Goal: Information Seeking & Learning: Learn about a topic

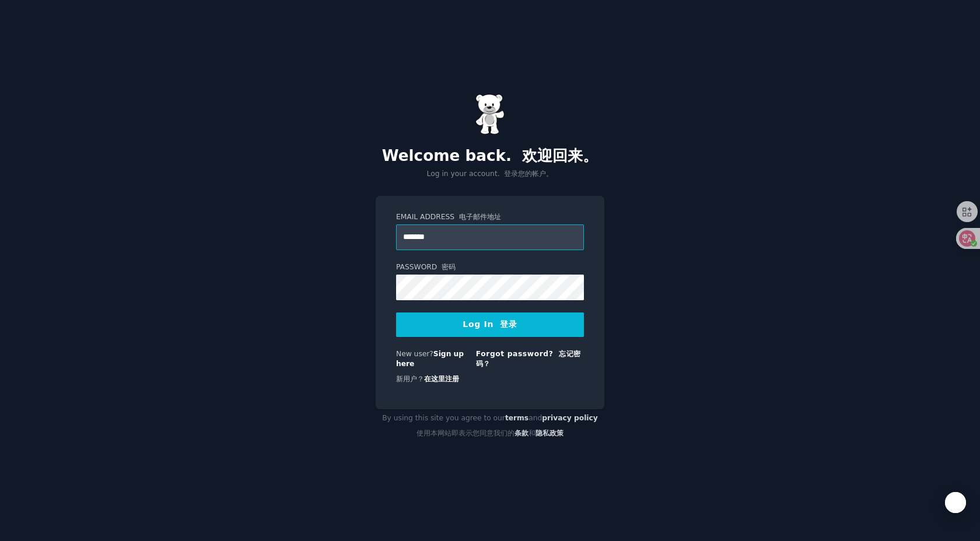
type input "**********"
click at [396, 313] on button "Log In 登录" at bounding box center [490, 325] width 188 height 24
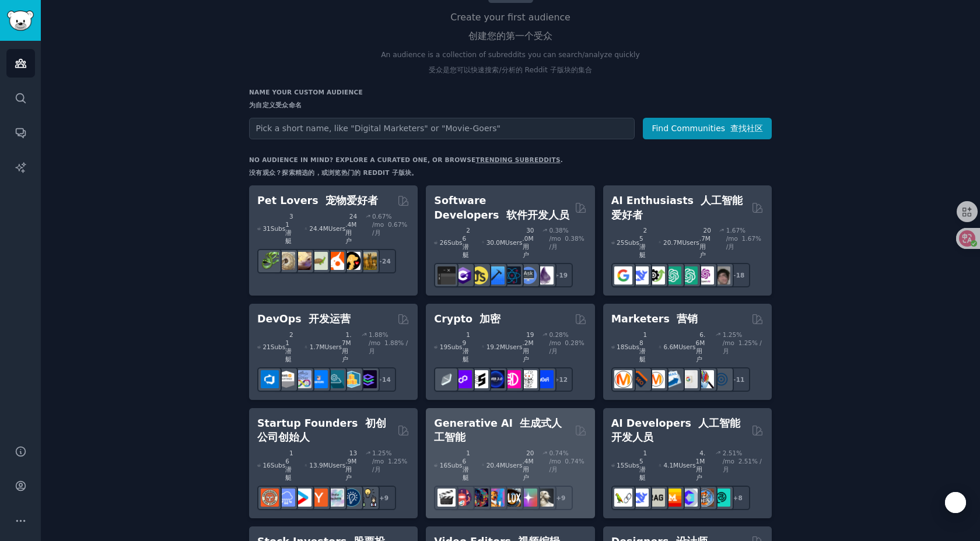
scroll to position [121, 0]
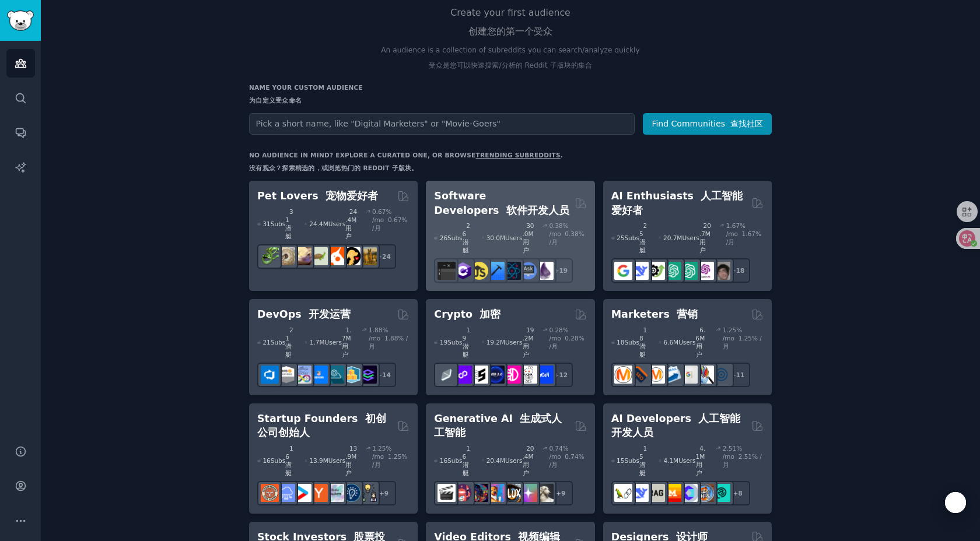
click at [523, 209] on h2 "Software Developers 软件开发人员" at bounding box center [502, 203] width 136 height 29
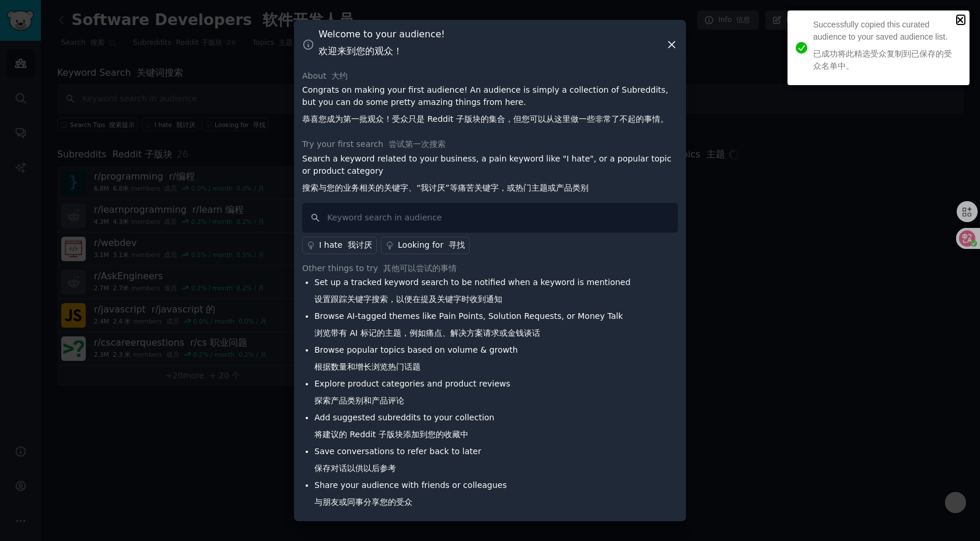
click at [957, 23] on icon "close" at bounding box center [961, 19] width 8 height 9
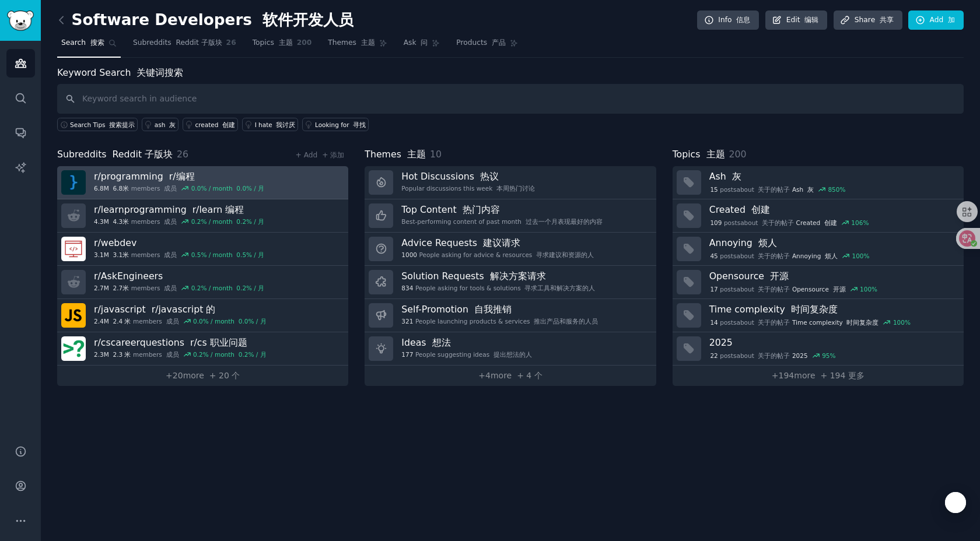
click at [292, 179] on link "r/ programming r/编程 6.8M 6.8[DEMOGRAPHIC_DATA] members 成员 0.0 % / month 0.0% / 月" at bounding box center [202, 182] width 291 height 33
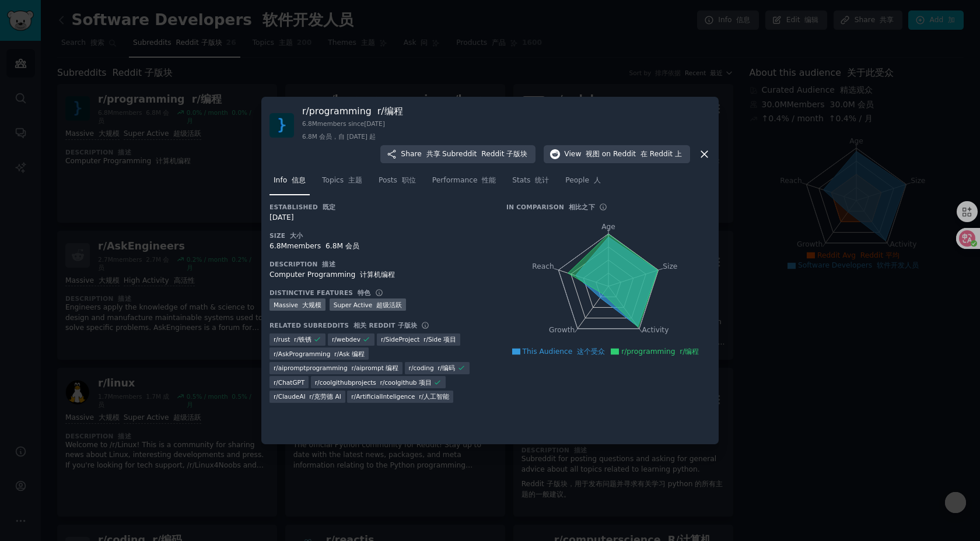
click at [225, 218] on div at bounding box center [490, 270] width 980 height 541
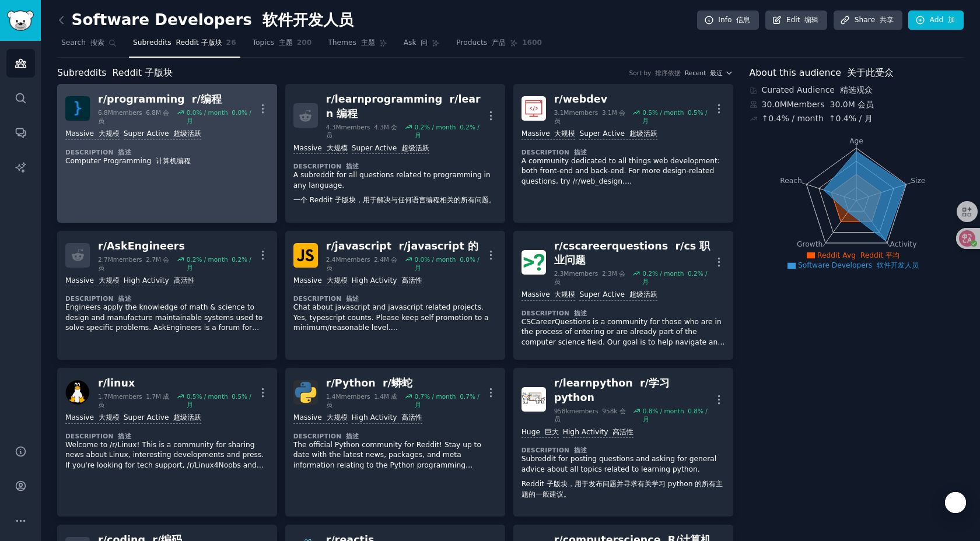
click at [233, 169] on div "Massive 大规模 Super Active 超级活跃 Description 描述 Computer Programming 计算机编程" at bounding box center [167, 147] width 204 height 45
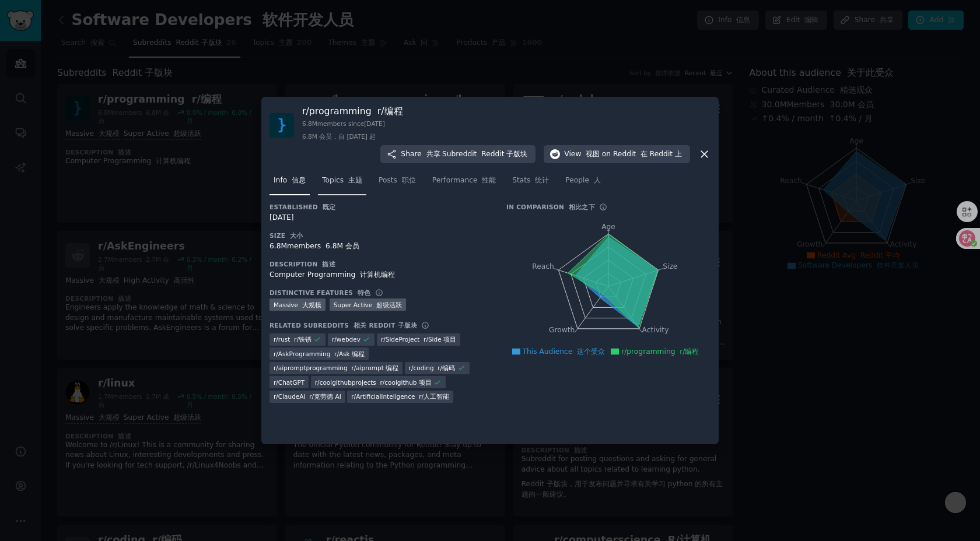
click at [334, 171] on link "Topics 主题" at bounding box center [342, 183] width 48 height 24
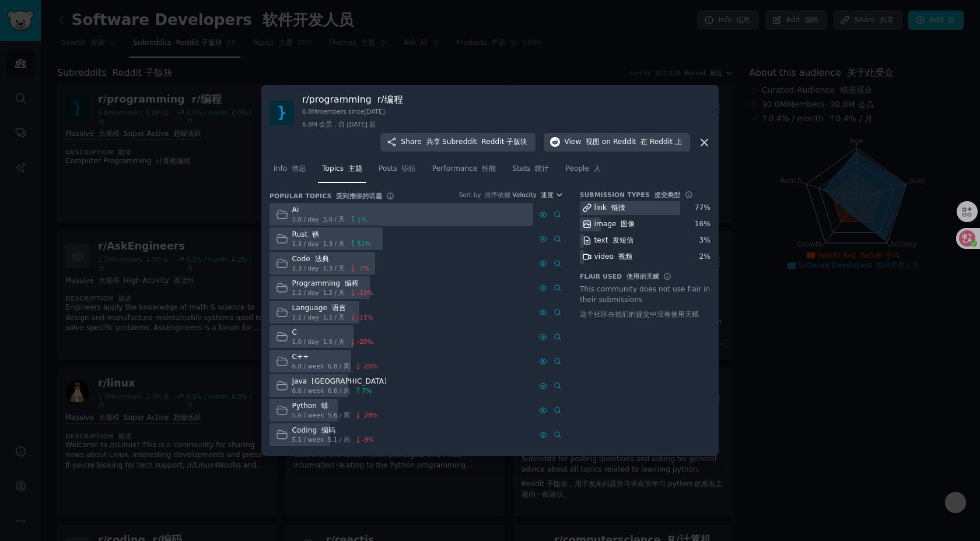
click at [392, 208] on div at bounding box center [401, 214] width 264 height 23
click at [296, 215] on span "3.0 / day 3.0 / 天" at bounding box center [318, 219] width 53 height 8
click at [286, 209] on icon at bounding box center [282, 214] width 12 height 12
click at [557, 215] on icon at bounding box center [558, 215] width 8 height 8
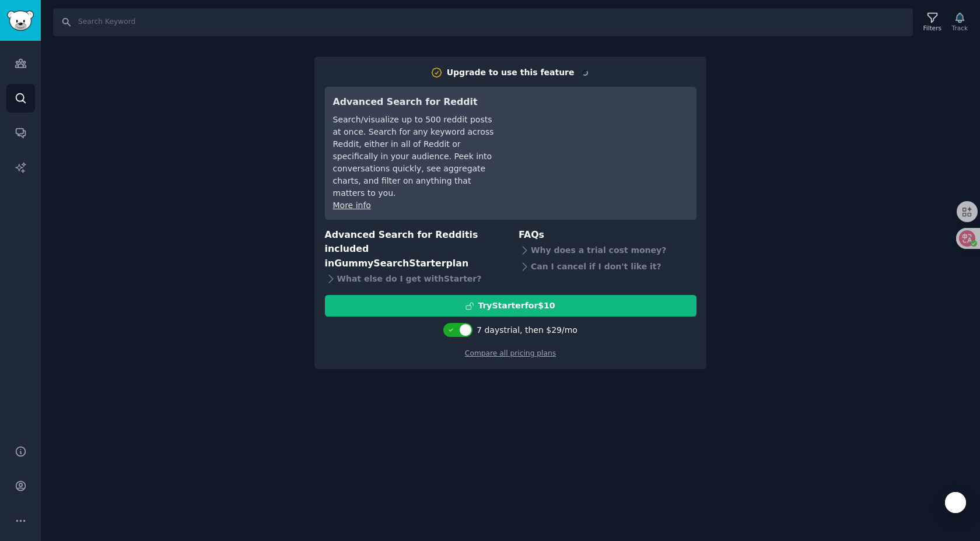
click at [557, 215] on div "Upgrade to use this feature Advanced Search for Reddit Search/visualize up to 5…" at bounding box center [511, 212] width 372 height 292
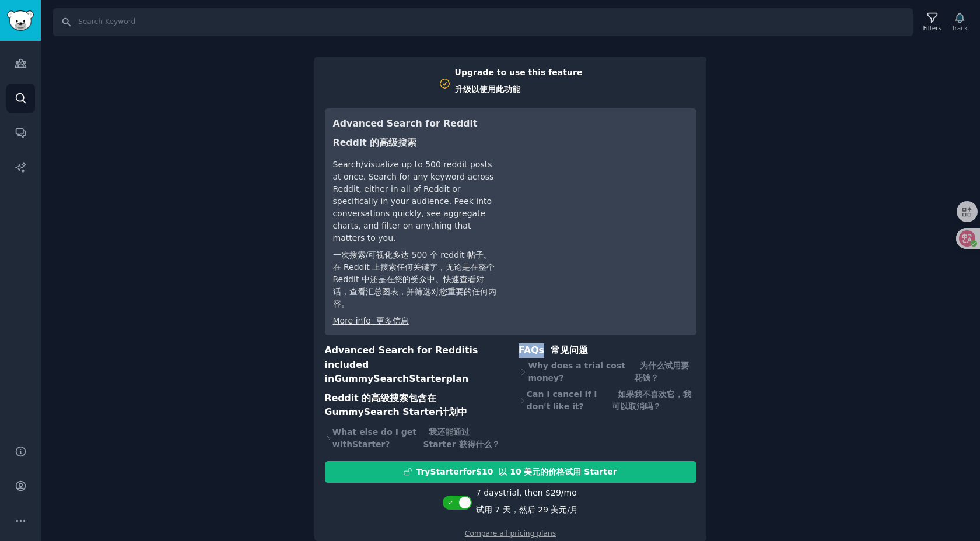
click at [507, 295] on div "Advanced Search for Reddit Reddit 的高级搜索 Search/visualize up to 500 reddit posts…" at bounding box center [510, 222] width 355 height 211
click at [459, 495] on div at bounding box center [457, 502] width 29 height 14
checkbox input "false"
click at [177, 266] on div "Search Filters Track Upgrade to use this feature 升级以使用此功能 Advanced Search for R…" at bounding box center [510, 270] width 939 height 541
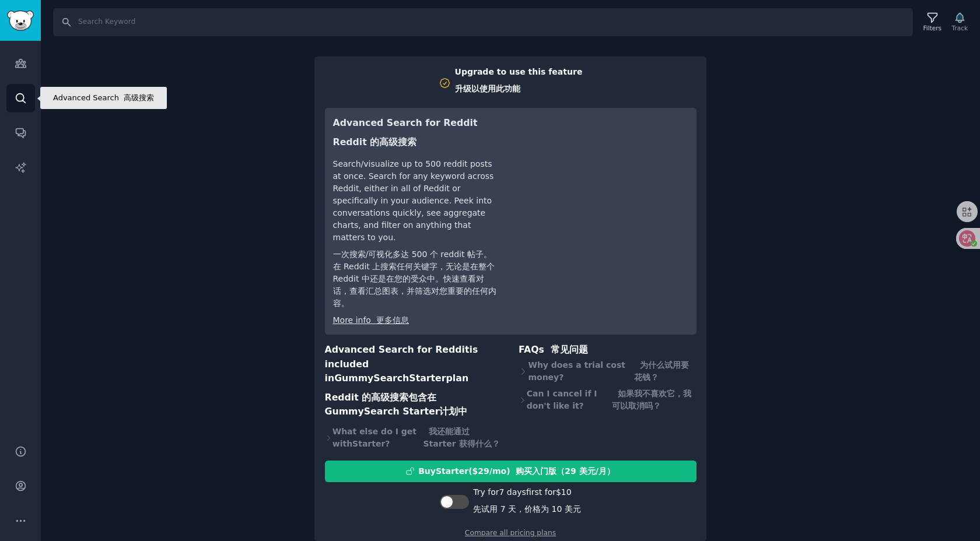
click at [13, 87] on link "Search" at bounding box center [20, 98] width 29 height 29
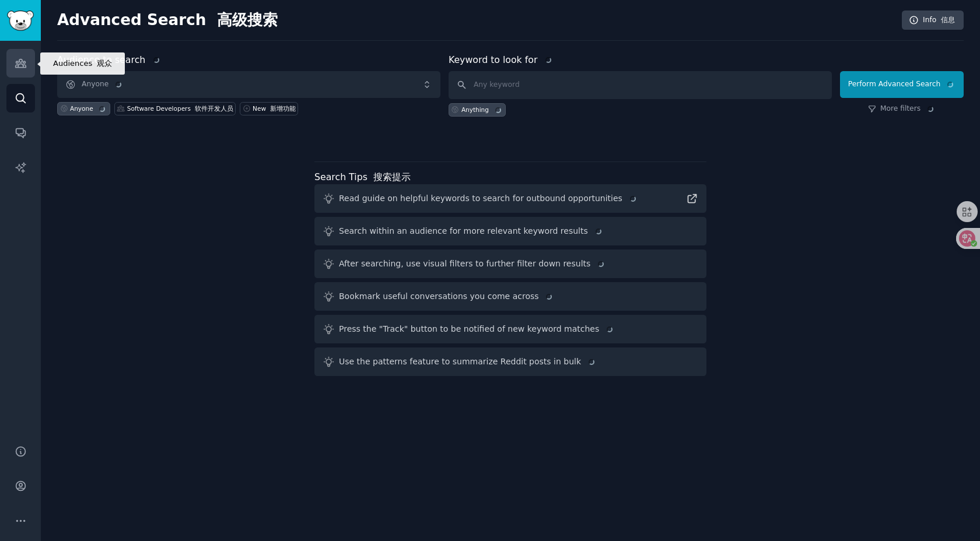
click at [26, 55] on link "Audiences" at bounding box center [20, 63] width 29 height 29
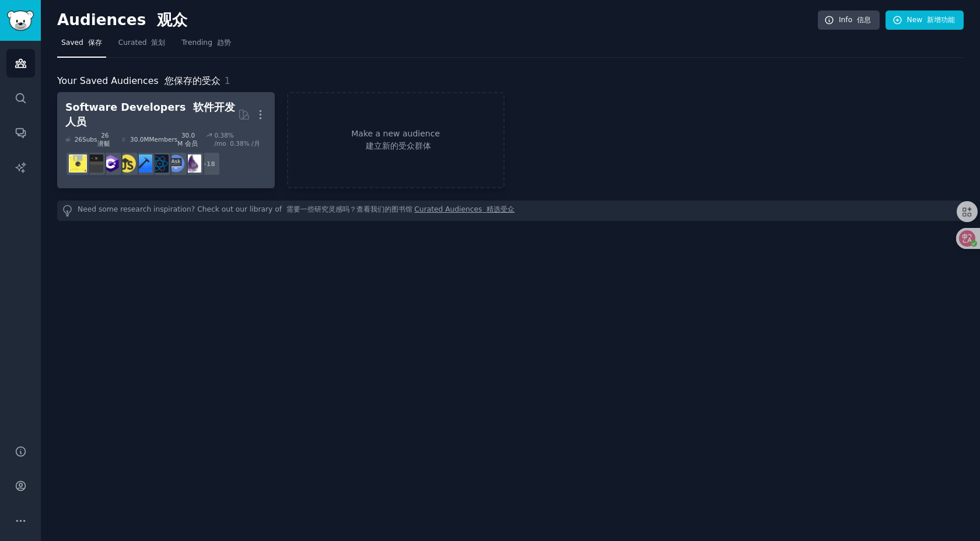
click at [148, 131] on div "30.0M Members 30.0M 会员" at bounding box center [159, 139] width 76 height 16
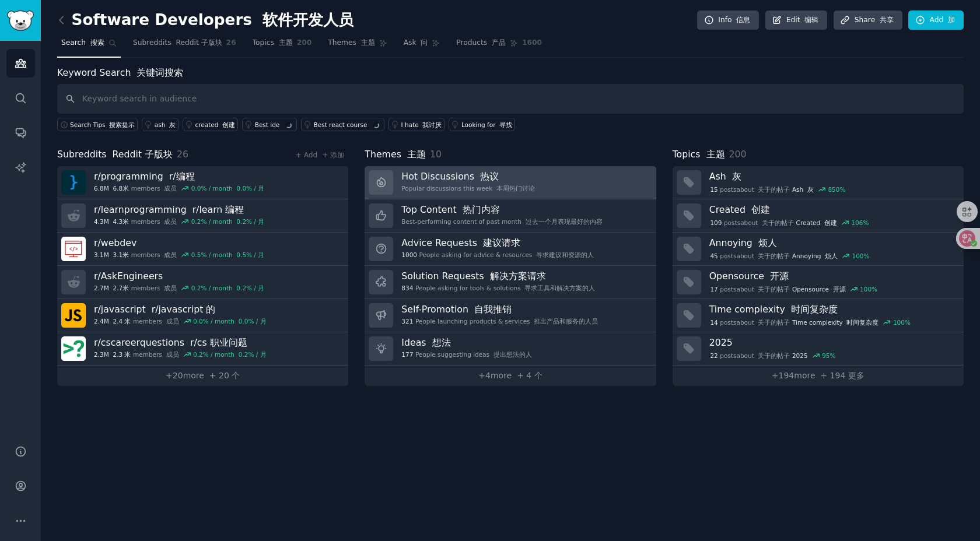
click at [397, 197] on link "Hot Discussions 热议 Popular discussions this week 本周热门讨论" at bounding box center [510, 182] width 291 height 33
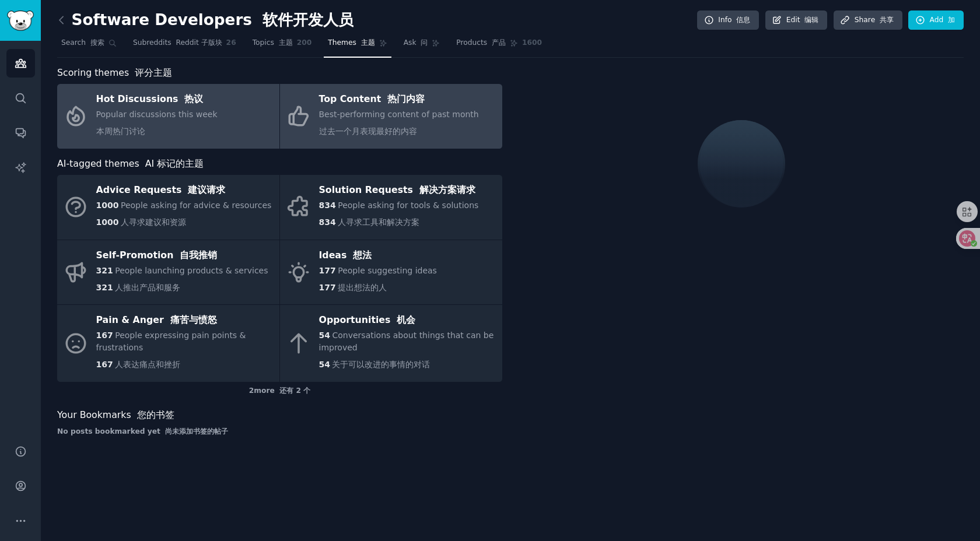
click at [384, 132] on font "过去一个月表现最好的内容" at bounding box center [368, 131] width 98 height 9
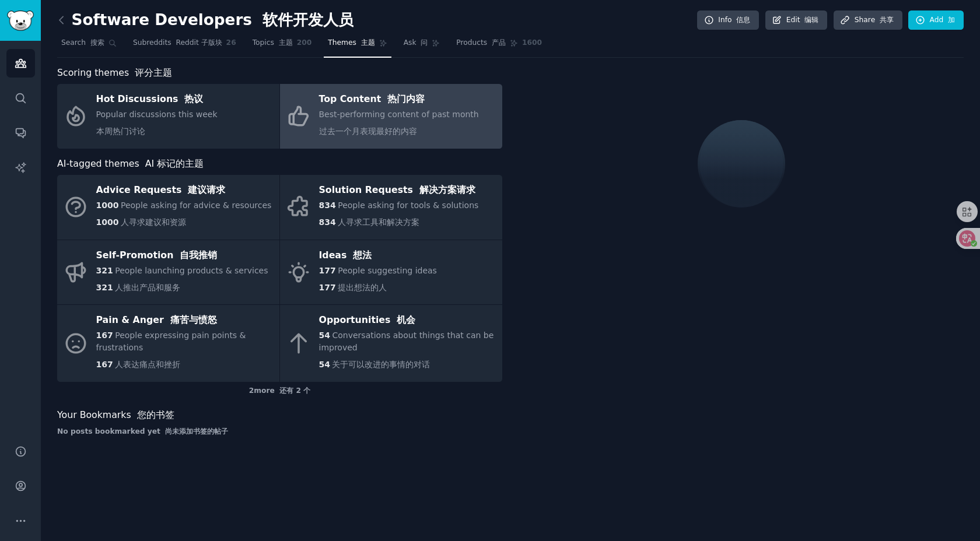
click at [384, 132] on font "过去一个月表现最好的内容" at bounding box center [368, 131] width 98 height 9
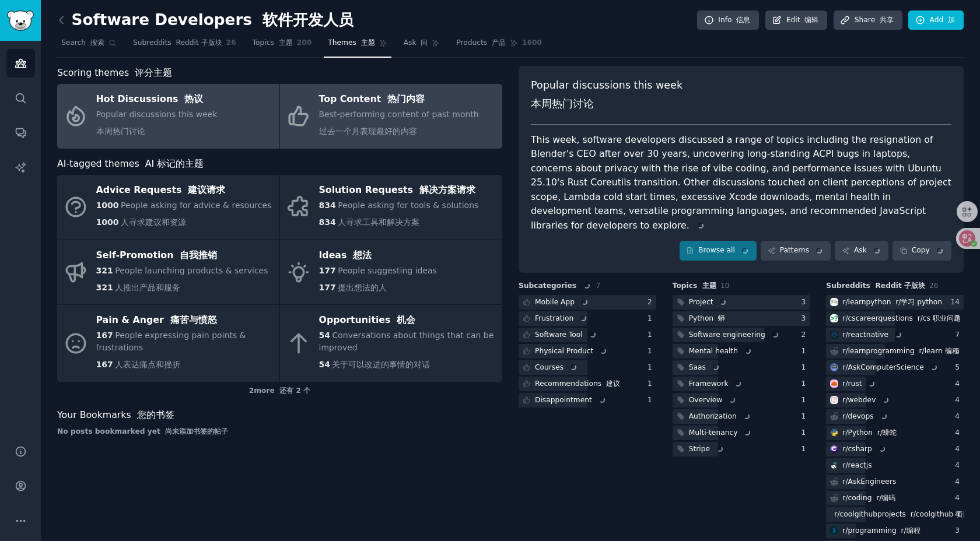
click at [197, 117] on span "Popular discussions this week 本周热门讨论" at bounding box center [156, 123] width 121 height 26
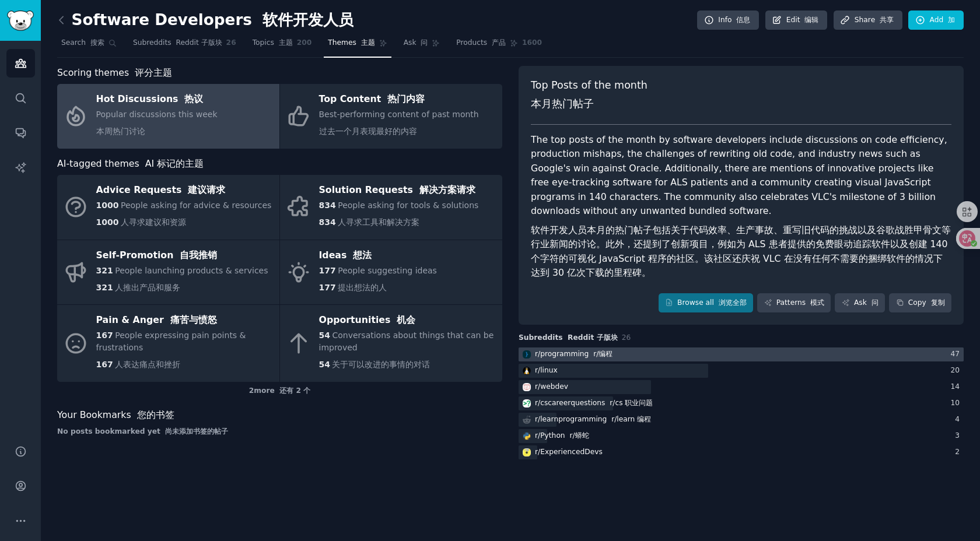
click at [629, 356] on div at bounding box center [741, 355] width 445 height 15
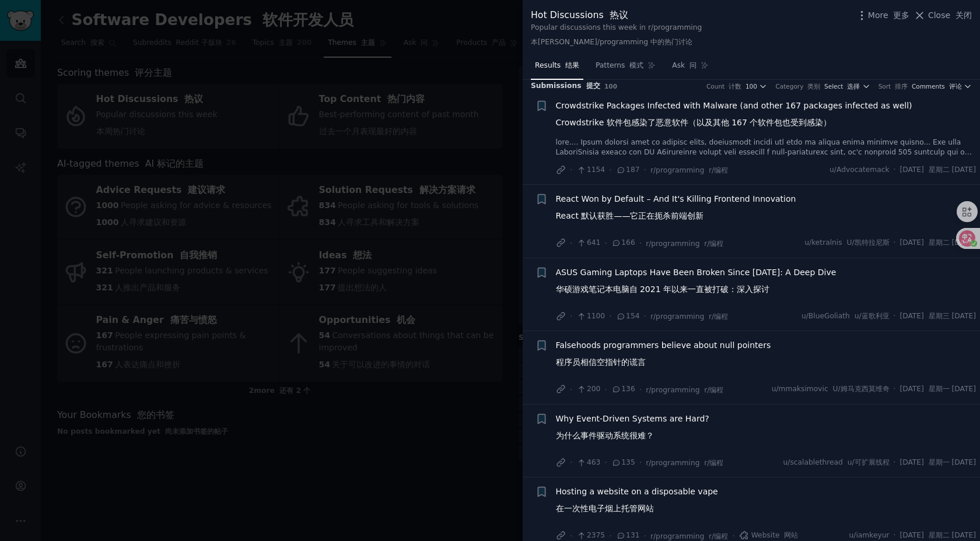
scroll to position [15, 0]
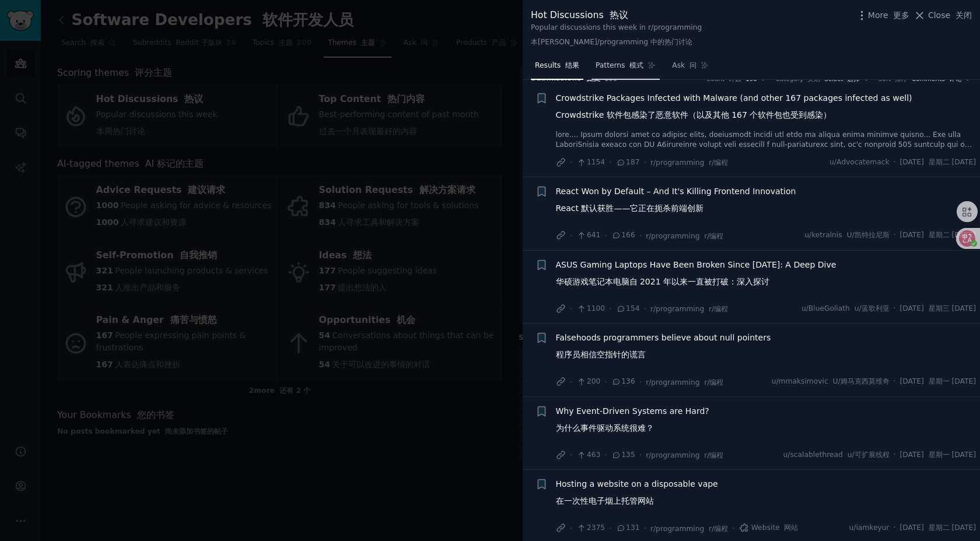
click at [612, 67] on span "Patterns 模式" at bounding box center [620, 66] width 48 height 10
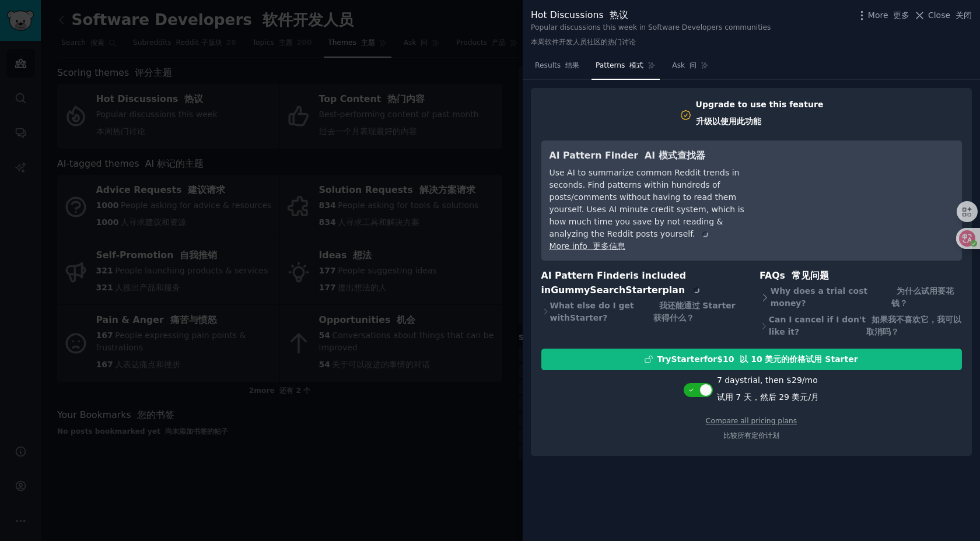
click at [582, 66] on nav "Results 结果 Patterns 模式 Ask 问" at bounding box center [622, 69] width 182 height 24
click at [575, 66] on font "结果" at bounding box center [572, 65] width 14 height 8
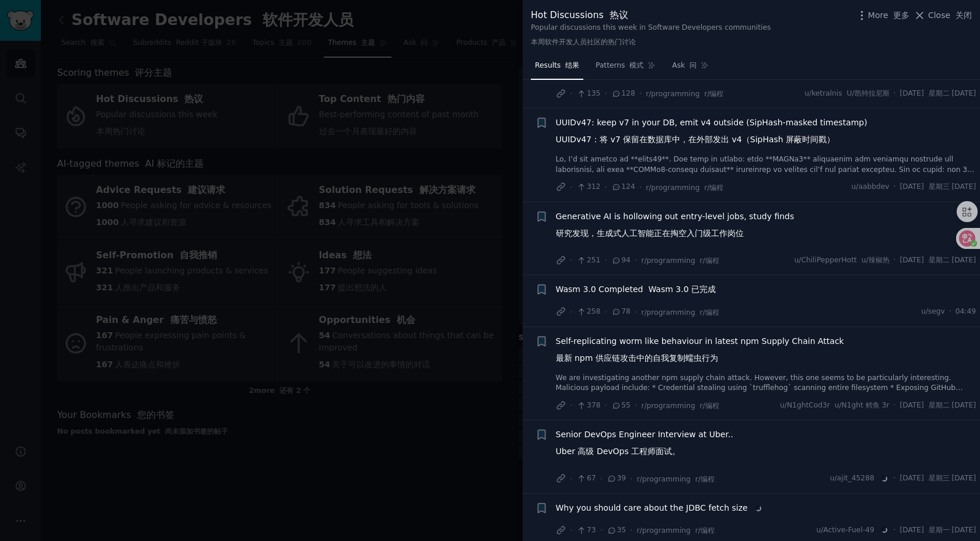
scroll to position [516, 0]
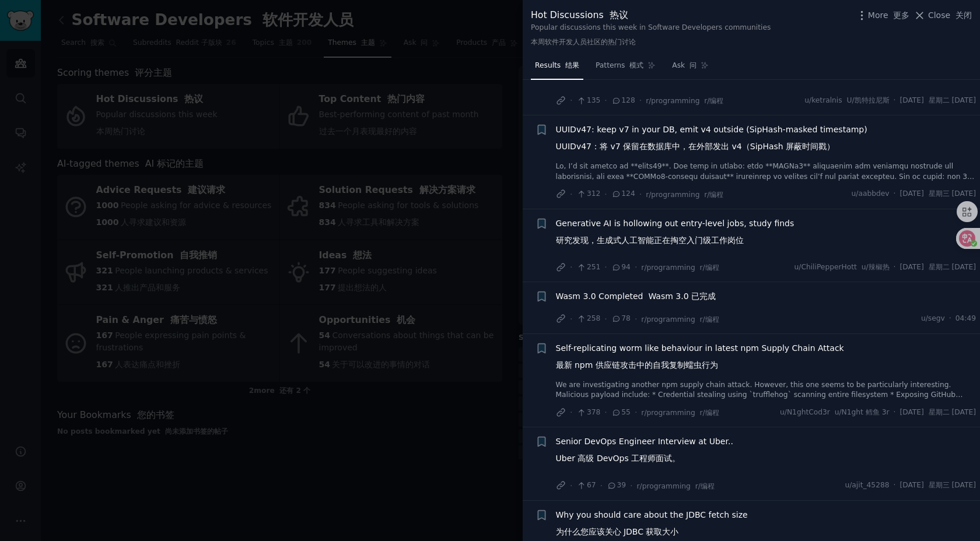
click at [703, 229] on span "Generative AI is hollowing out entry-level jobs, study finds 研究发现，生成式人工智能正在掏空入门…" at bounding box center [675, 235] width 239 height 34
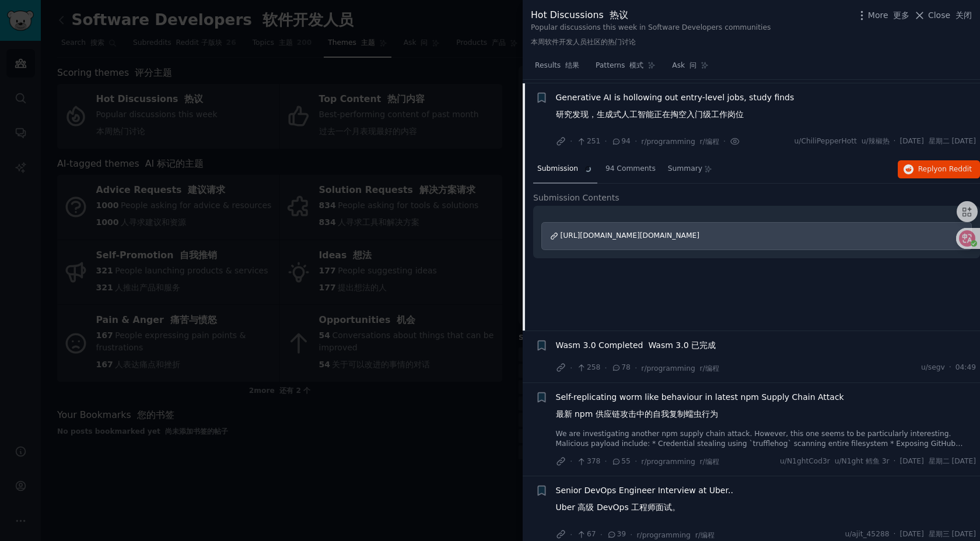
scroll to position [645, 0]
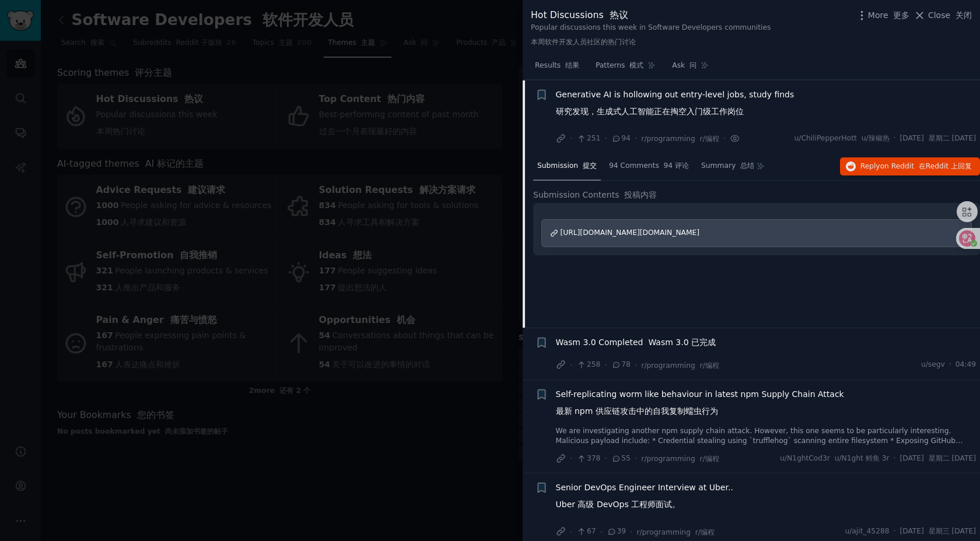
click at [645, 233] on span "[URL][DOMAIN_NAME][DOMAIN_NAME]" at bounding box center [630, 233] width 139 height 8
click at [397, 488] on div at bounding box center [490, 270] width 980 height 541
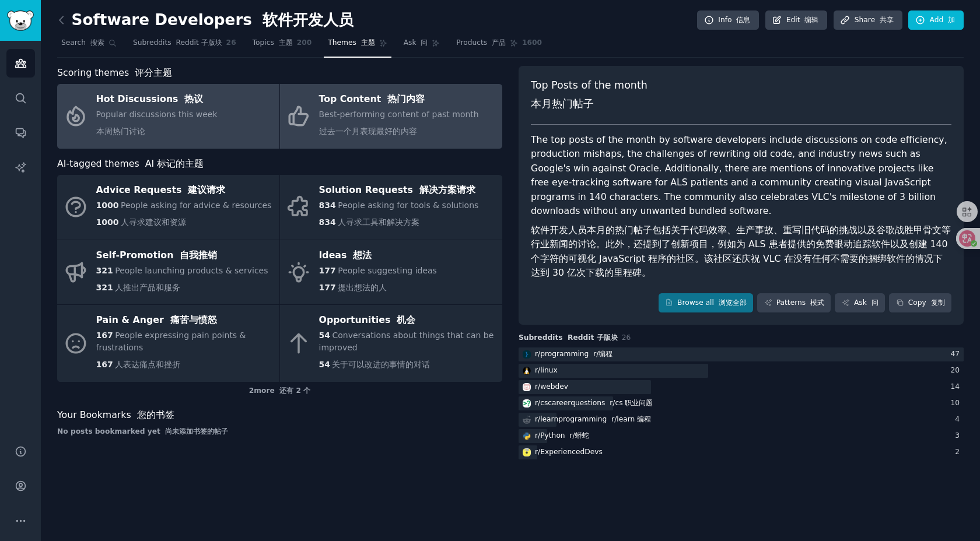
click at [376, 133] on font "过去一个月表现最好的内容" at bounding box center [368, 131] width 98 height 9
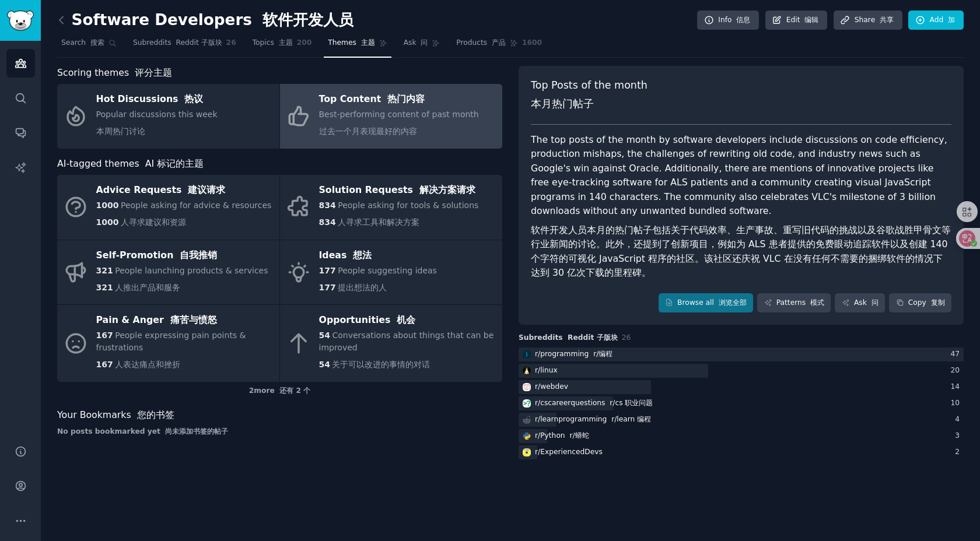
click at [363, 112] on span "Best-performing content of past month 过去一个月表现最好的内容" at bounding box center [399, 123] width 160 height 26
click at [394, 99] on font "热门内容" at bounding box center [405, 98] width 37 height 11
click at [709, 300] on link "Browse all 浏览全部" at bounding box center [706, 303] width 95 height 20
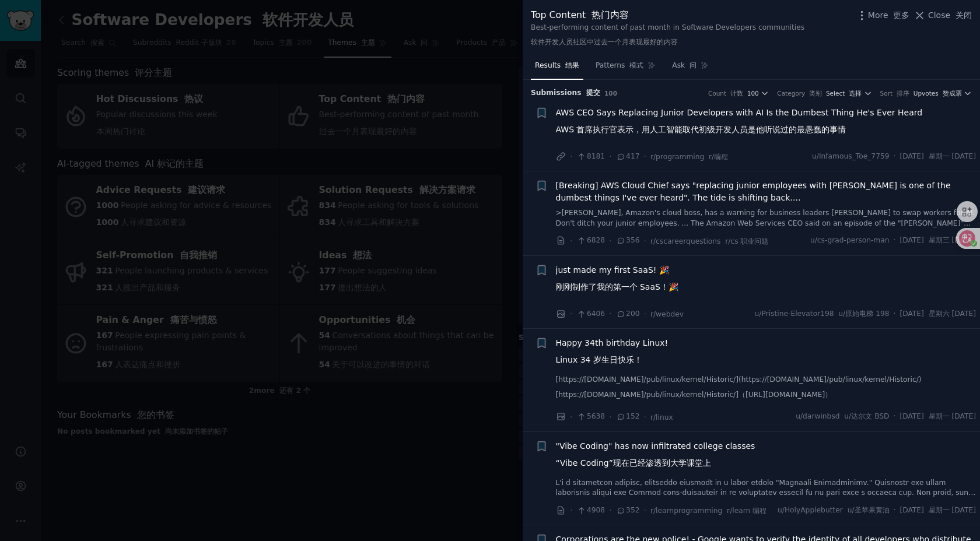
click at [568, 379] on link "[https://[DOMAIN_NAME]/pub/linux/kernel/Historic/](https://[DOMAIN_NAME]/pub/li…" at bounding box center [766, 390] width 421 height 30
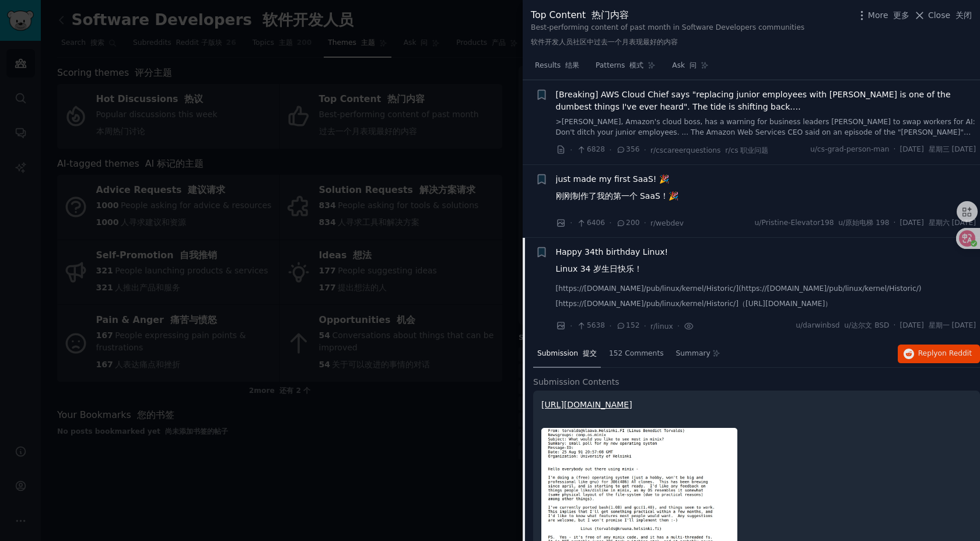
click at [615, 341] on div "Submission 提交 152 Comments Summary Reply on Reddit Submission Contents [URL][DO…" at bounding box center [756, 473] width 447 height 265
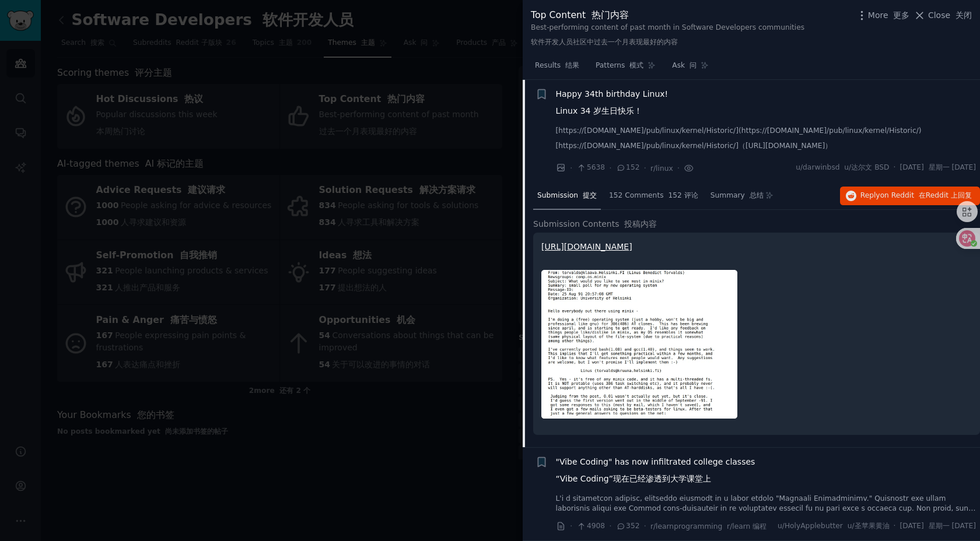
scroll to position [256, 0]
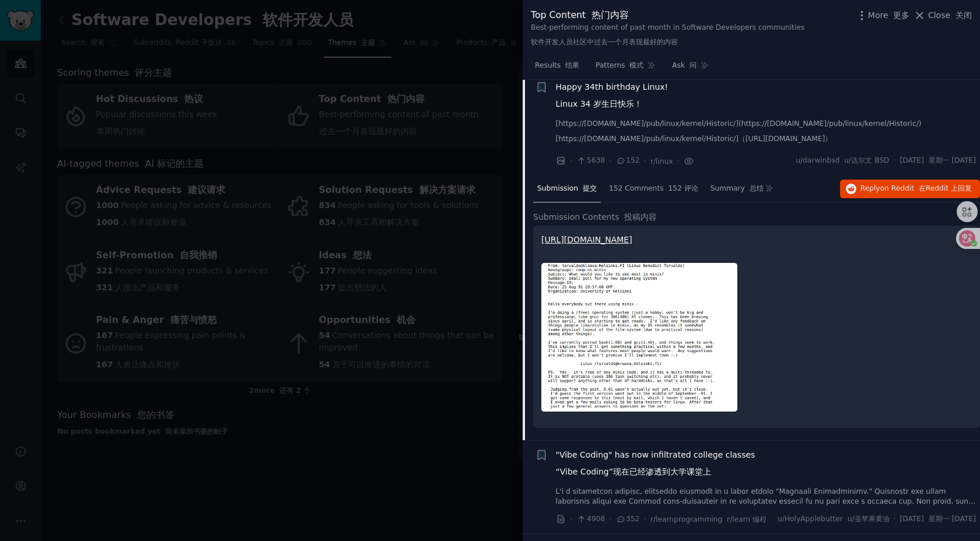
click at [600, 103] on font "Linux 34 岁生日快乐！" at bounding box center [599, 103] width 86 height 9
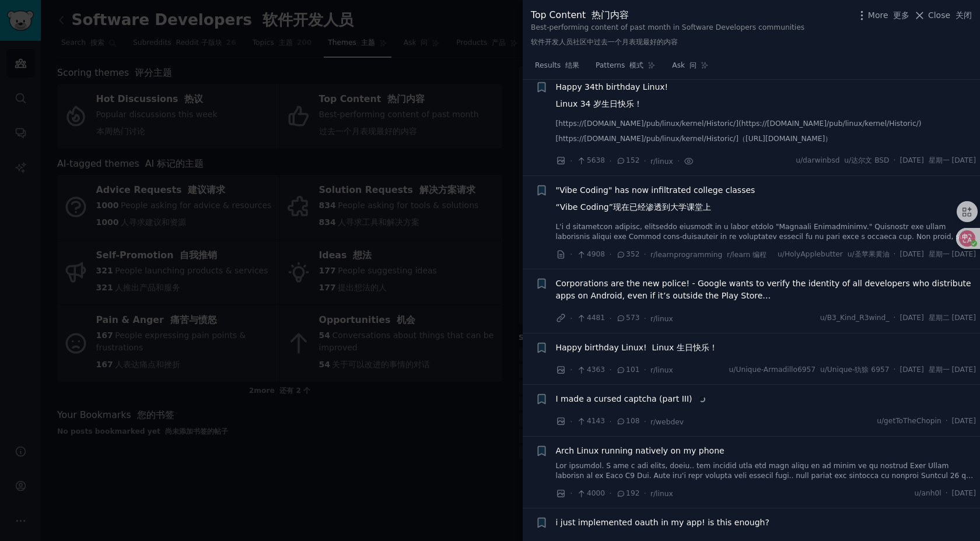
scroll to position [249, 0]
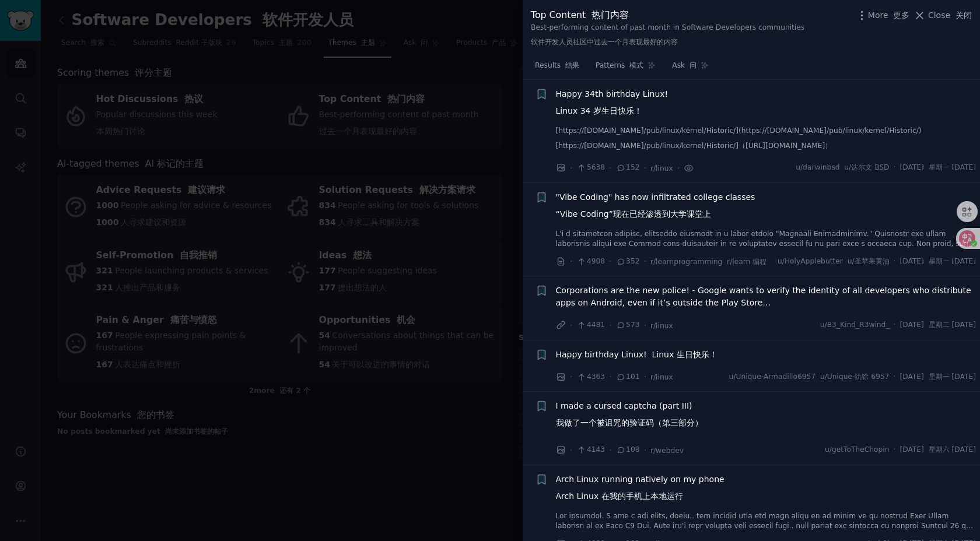
click at [608, 100] on span "Happy 34th birthday Linux! Linux 34 岁生日快乐！" at bounding box center [612, 105] width 113 height 34
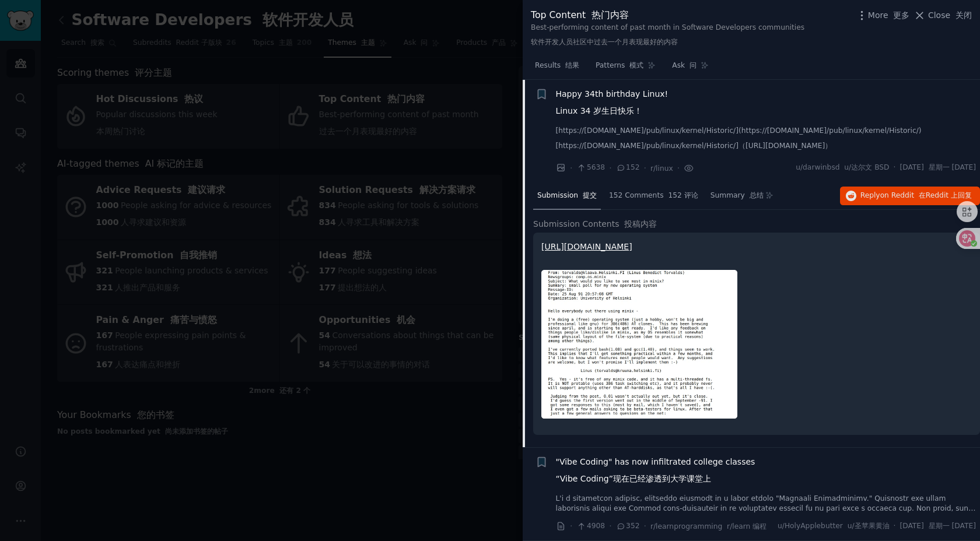
click at [656, 251] on p "[URL][DOMAIN_NAME]" at bounding box center [756, 247] width 430 height 12
click at [632, 251] on link "[URL][DOMAIN_NAME]" at bounding box center [586, 246] width 91 height 9
click at [625, 285] on img at bounding box center [639, 344] width 196 height 149
click at [633, 252] on p "[URL][DOMAIN_NAME]" at bounding box center [756, 247] width 430 height 12
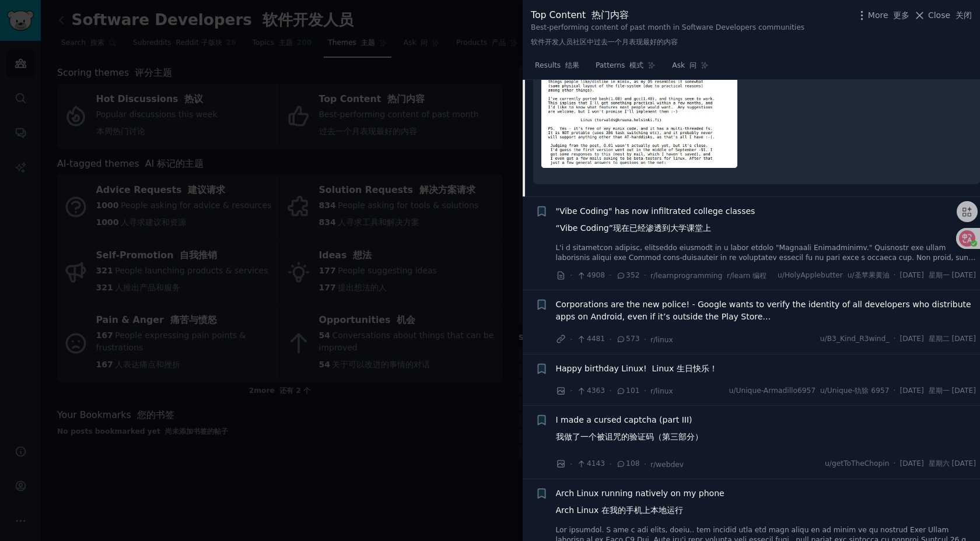
scroll to position [493, 0]
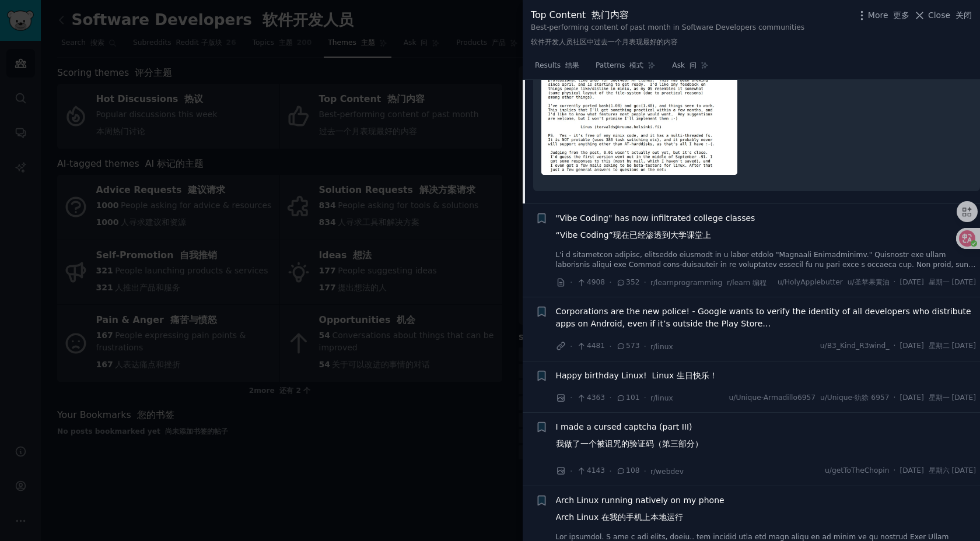
click at [690, 252] on link at bounding box center [766, 260] width 421 height 20
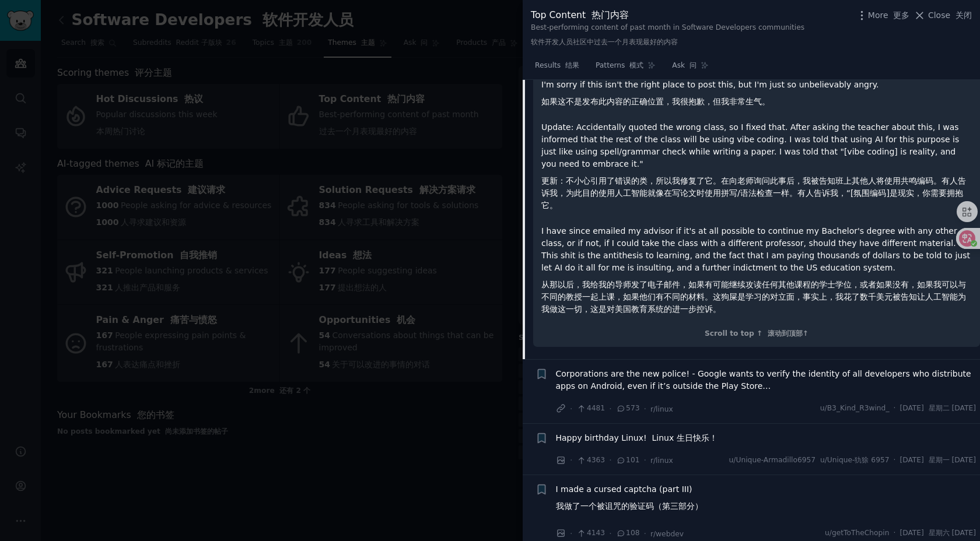
scroll to position [814, 0]
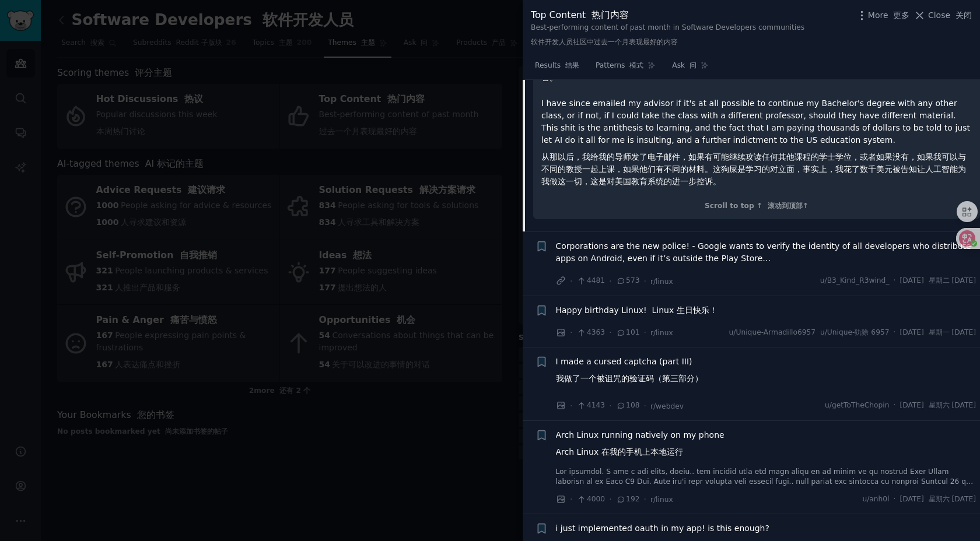
click at [302, 505] on div at bounding box center [490, 270] width 980 height 541
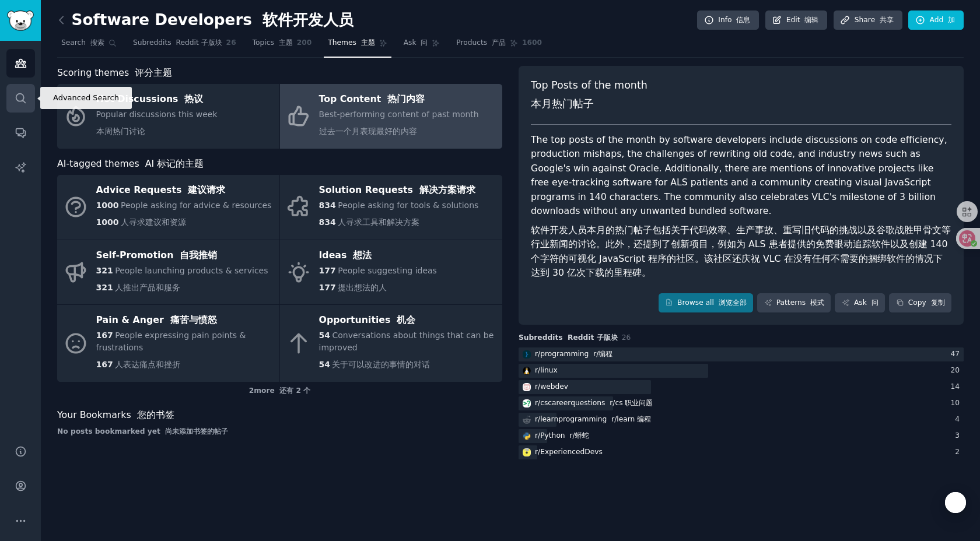
click at [17, 101] on icon "Sidebar" at bounding box center [21, 98] width 12 height 12
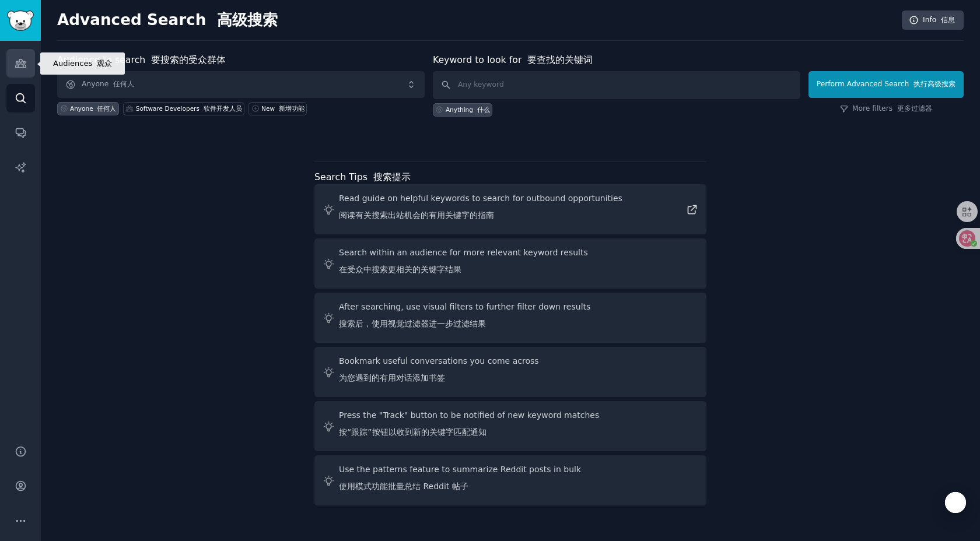
click at [23, 57] on icon "Sidebar" at bounding box center [21, 63] width 12 height 12
